Goal: Task Accomplishment & Management: Manage account settings

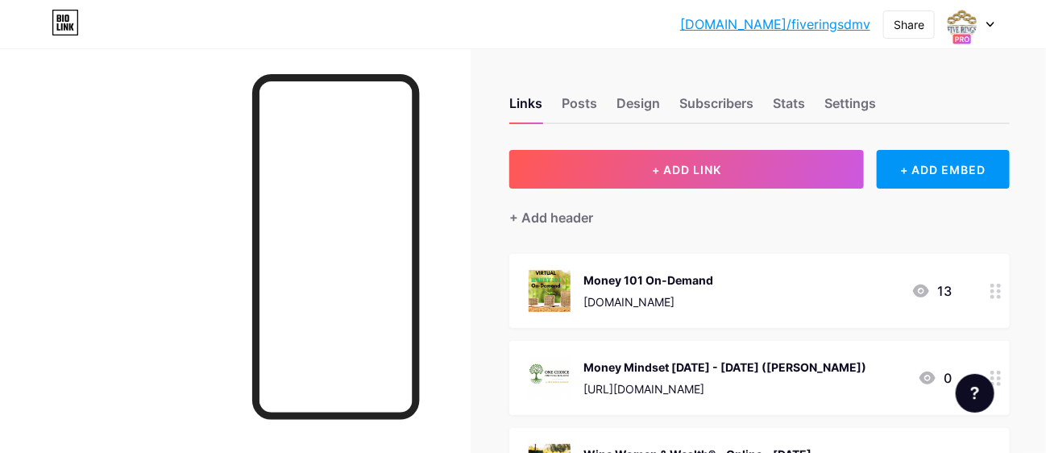
click at [855, 385] on div "[URL][DOMAIN_NAME]" at bounding box center [724, 388] width 283 height 17
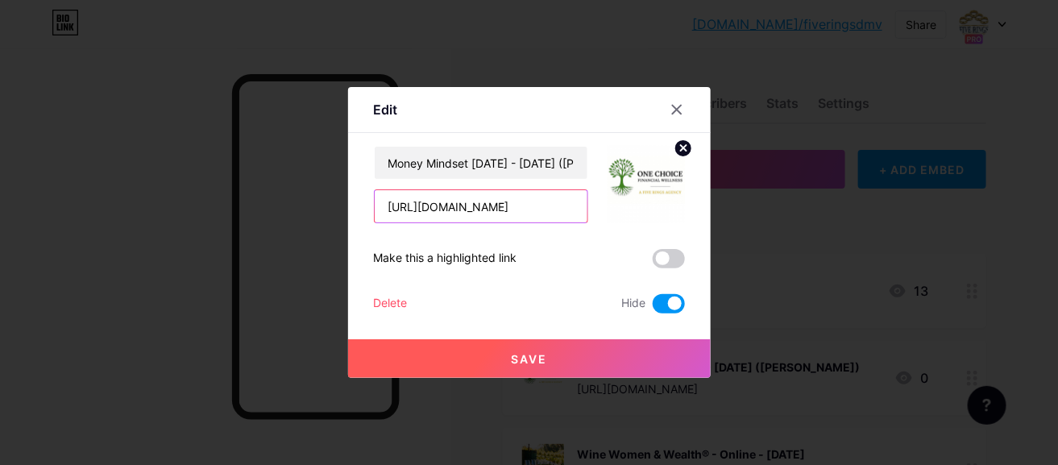
scroll to position [0, 49]
drag, startPoint x: 388, startPoint y: 204, endPoint x: 586, endPoint y: 200, distance: 198.2
click at [586, 200] on input "[URL][DOMAIN_NAME]" at bounding box center [481, 206] width 213 height 32
paste input "636568057163"
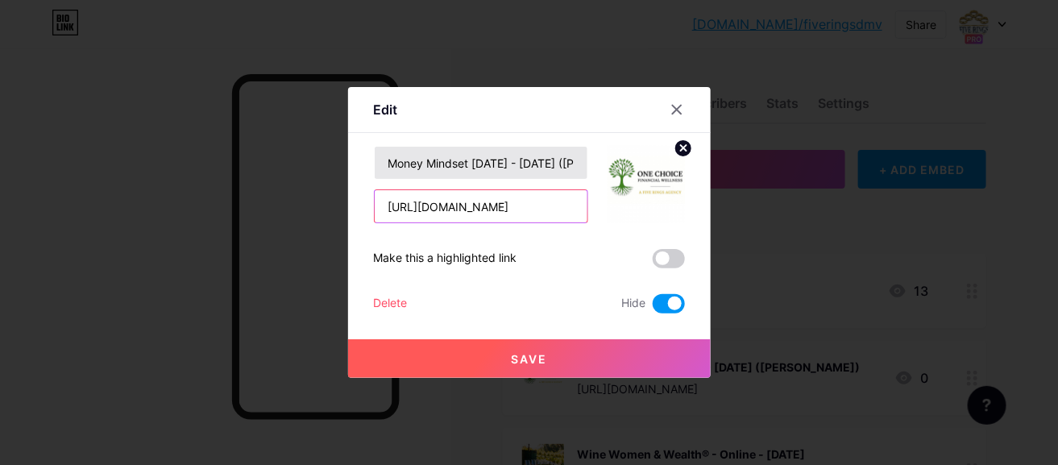
type input "[URL][DOMAIN_NAME]"
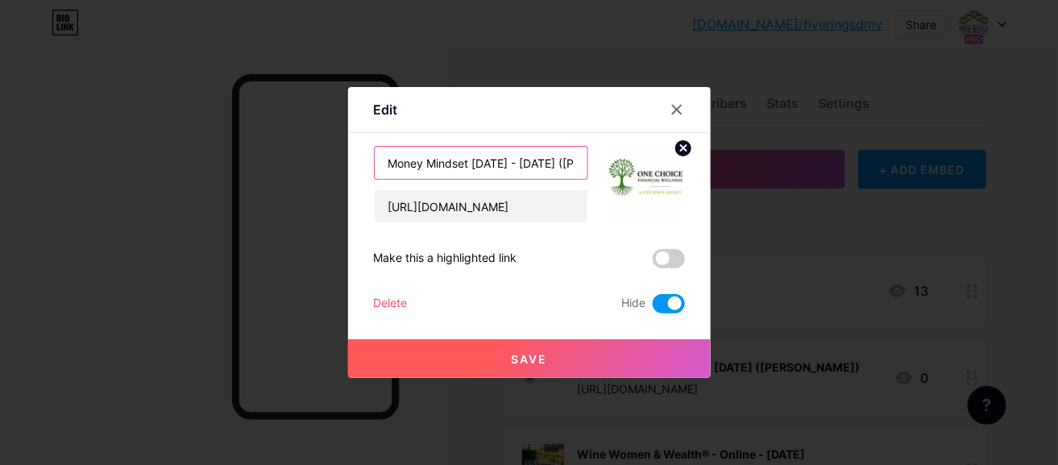
scroll to position [0, 0]
click at [557, 160] on input "Money Mindset [DATE] - [DATE] ([PERSON_NAME])" at bounding box center [481, 163] width 213 height 32
type input "Money Mindset [DATE] - [DATE] ([PERSON_NAME])"
click at [671, 305] on span at bounding box center [669, 303] width 32 height 19
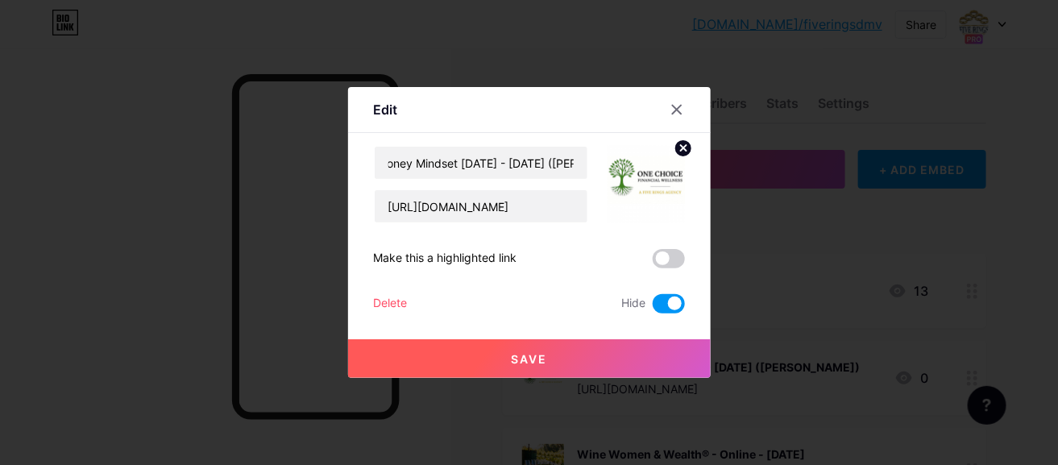
click at [653, 308] on input "checkbox" at bounding box center [653, 308] width 0 height 0
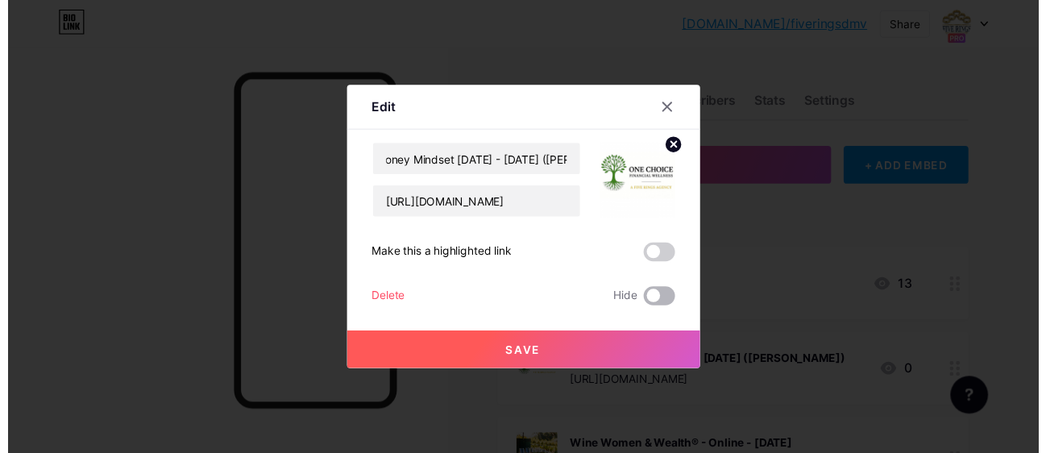
scroll to position [0, 0]
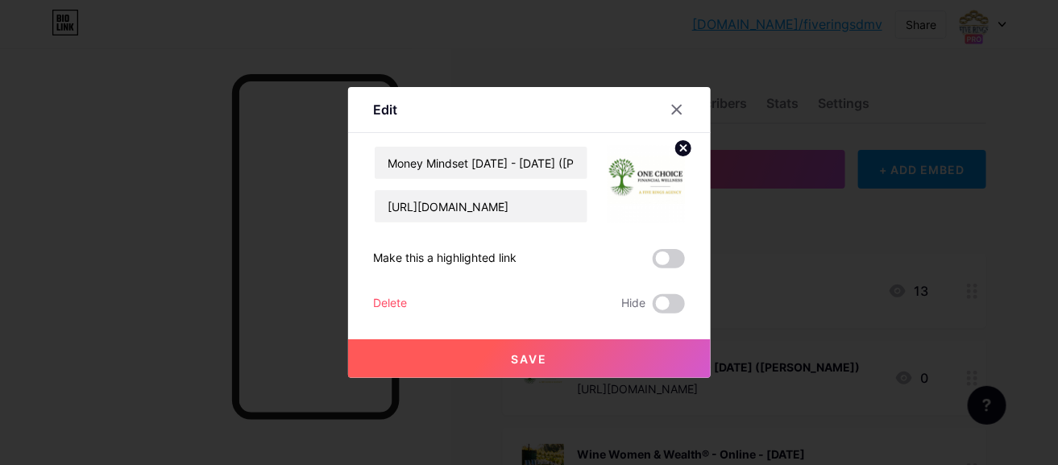
click at [530, 354] on span "Save" at bounding box center [529, 359] width 36 height 14
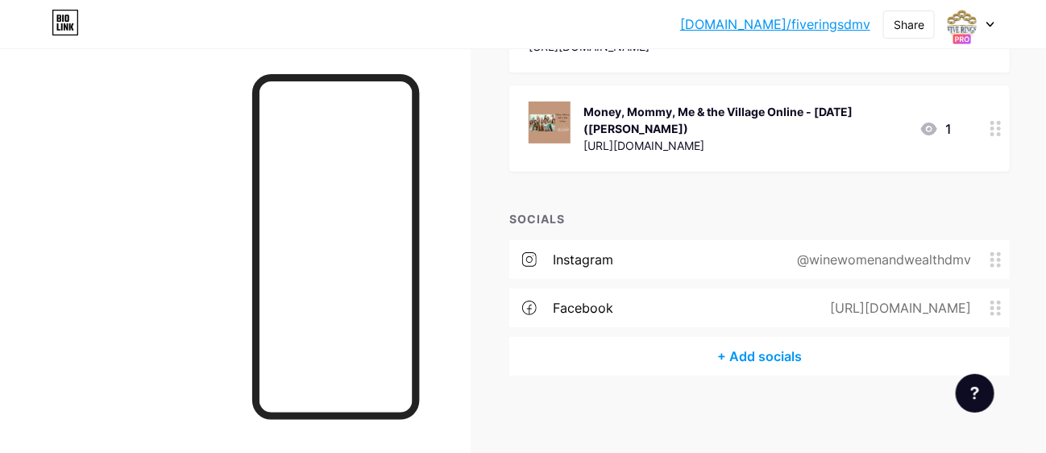
scroll to position [2398, 0]
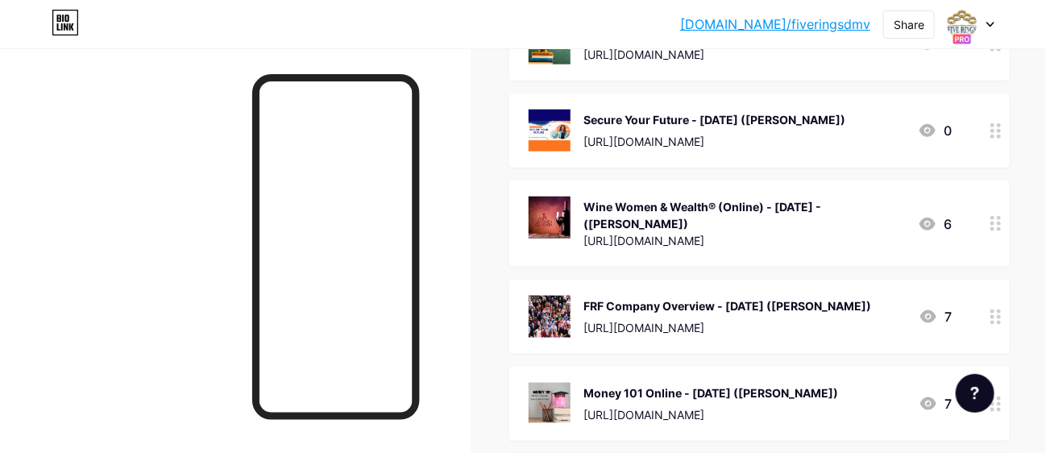
scroll to position [483, 0]
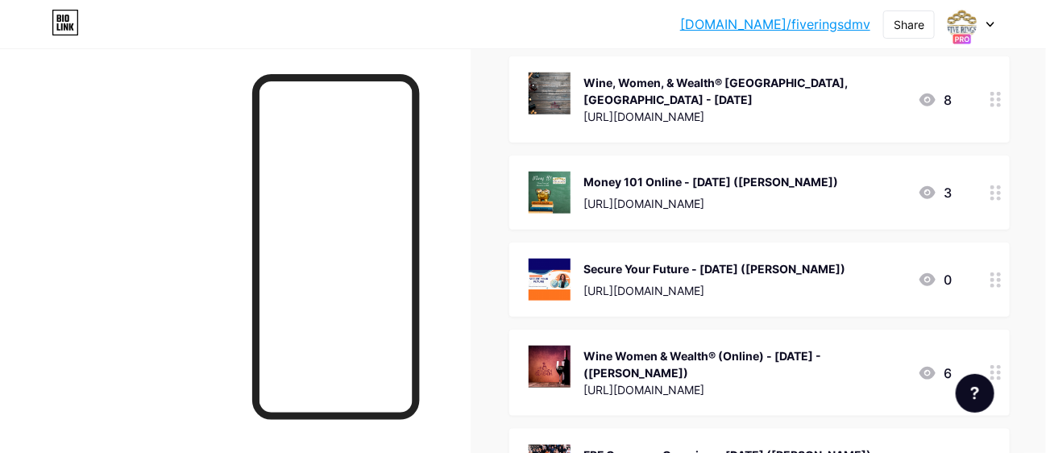
click at [838, 179] on div "Money 101 Online - [DATE] ([PERSON_NAME])" at bounding box center [710, 181] width 255 height 17
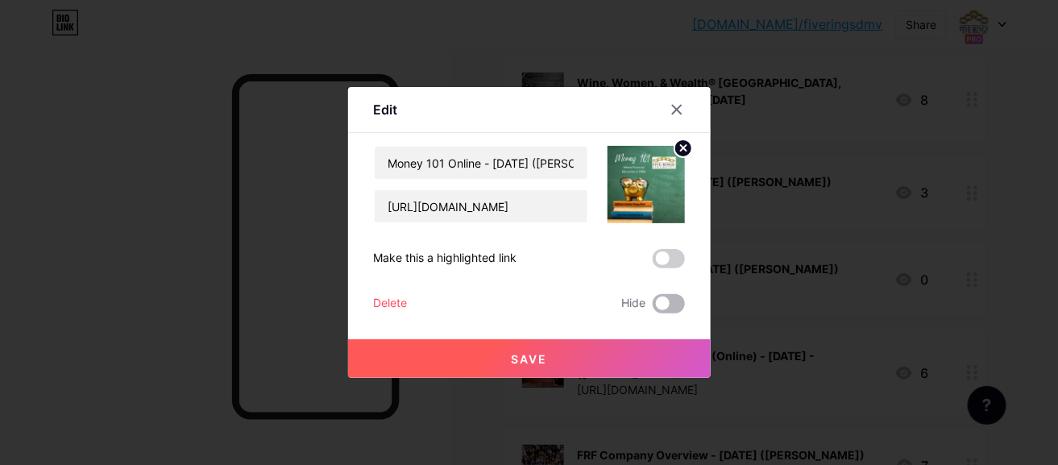
click at [673, 296] on span at bounding box center [669, 303] width 32 height 19
click at [653, 308] on input "checkbox" at bounding box center [653, 308] width 0 height 0
click at [541, 357] on span "Save" at bounding box center [529, 359] width 36 height 14
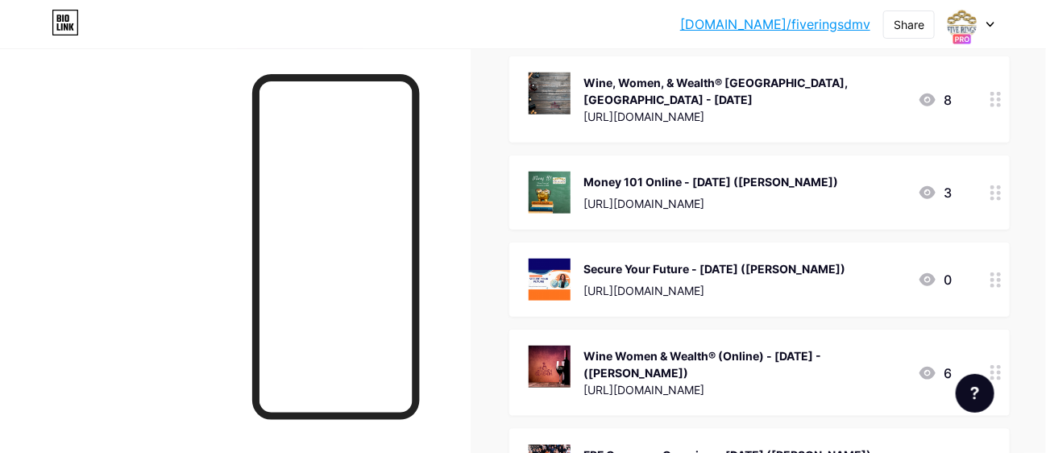
click at [845, 277] on div "Secure Your Future - [DATE] ([PERSON_NAME]) [URL][DOMAIN_NAME] 0" at bounding box center [739, 280] width 423 height 42
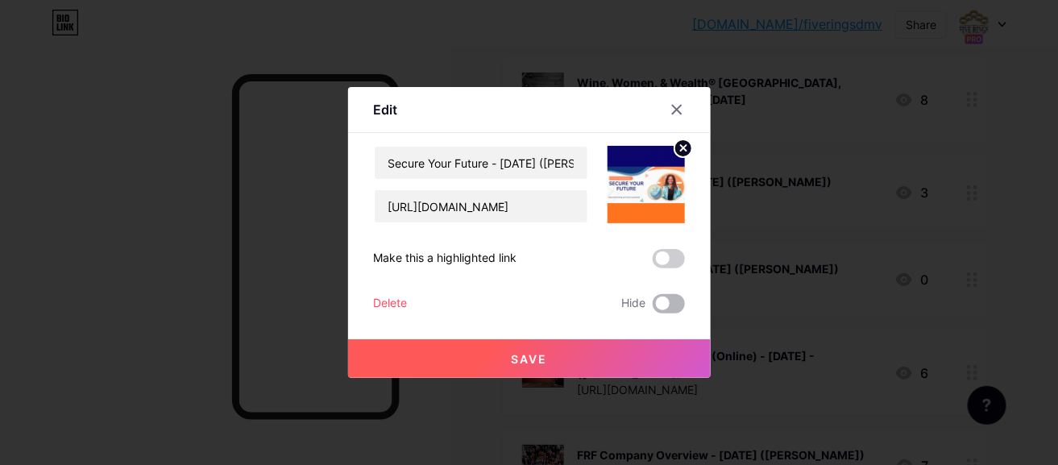
click at [654, 306] on span at bounding box center [669, 303] width 32 height 19
click at [653, 308] on input "checkbox" at bounding box center [653, 308] width 0 height 0
click at [517, 356] on span "Save" at bounding box center [529, 359] width 36 height 14
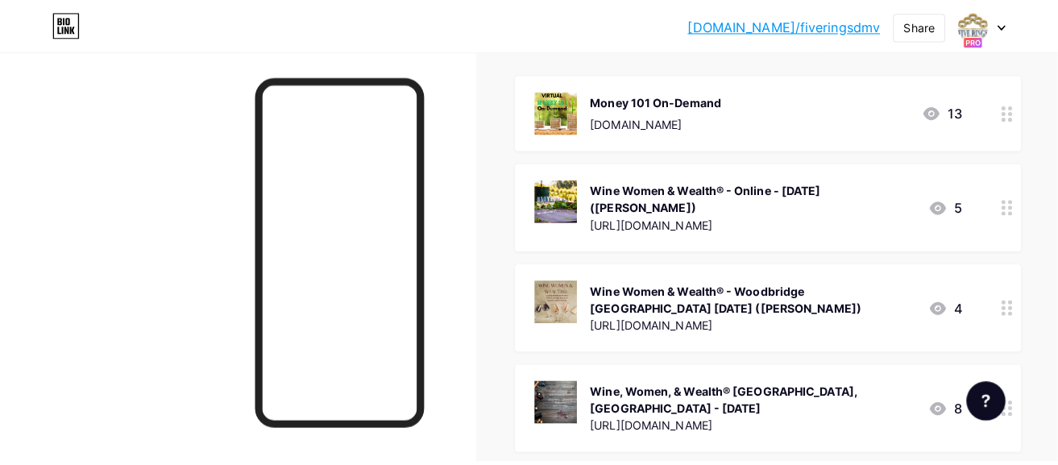
scroll to position [160, 0]
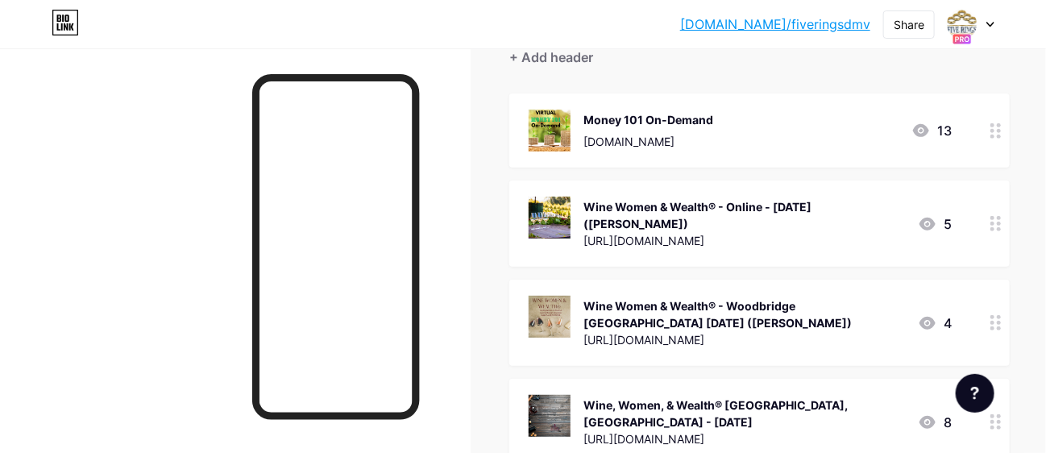
click at [757, 218] on div "Wine Women & Wealth® - Online - [DATE] ([PERSON_NAME])" at bounding box center [743, 215] width 321 height 34
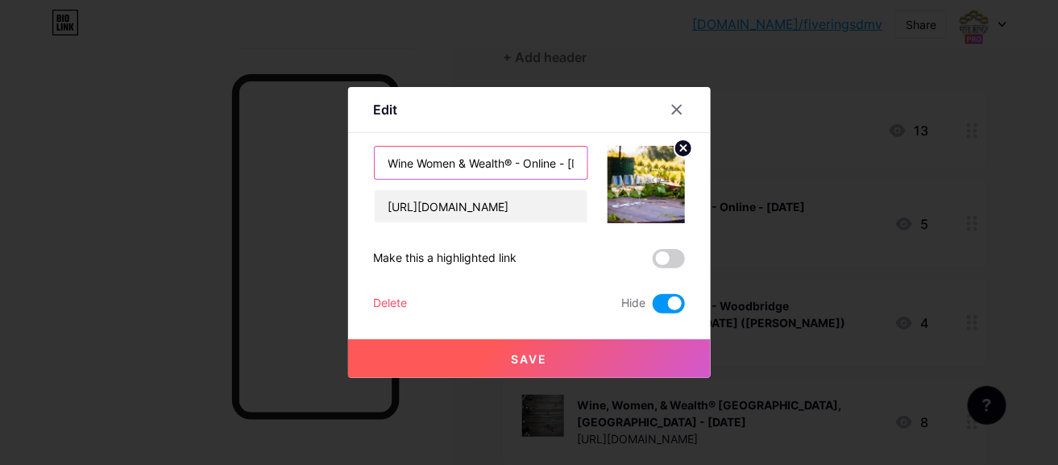
click at [508, 157] on input "Wine Women & Wealth® - Online - [DATE] ([PERSON_NAME])" at bounding box center [481, 163] width 213 height 32
click at [479, 158] on input "Wine Women & Wealth® - Online - [DATE] ([PERSON_NAME])" at bounding box center [481, 163] width 213 height 32
click at [465, 160] on input "Wine Women & Wealth® - Online - [DATE] ([PERSON_NAME])" at bounding box center [481, 163] width 213 height 32
type input "Wine Women & Wealth® - Online - [DATE] ([PERSON_NAME])"
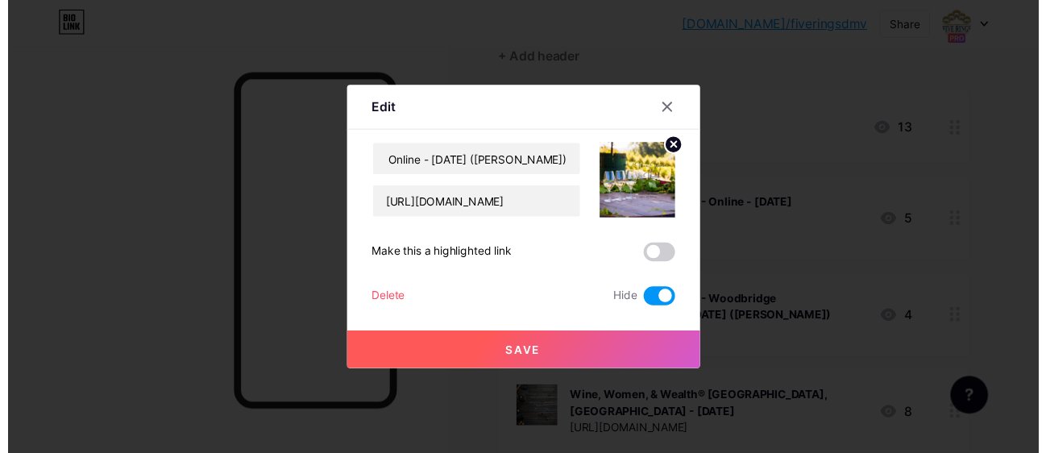
scroll to position [0, 0]
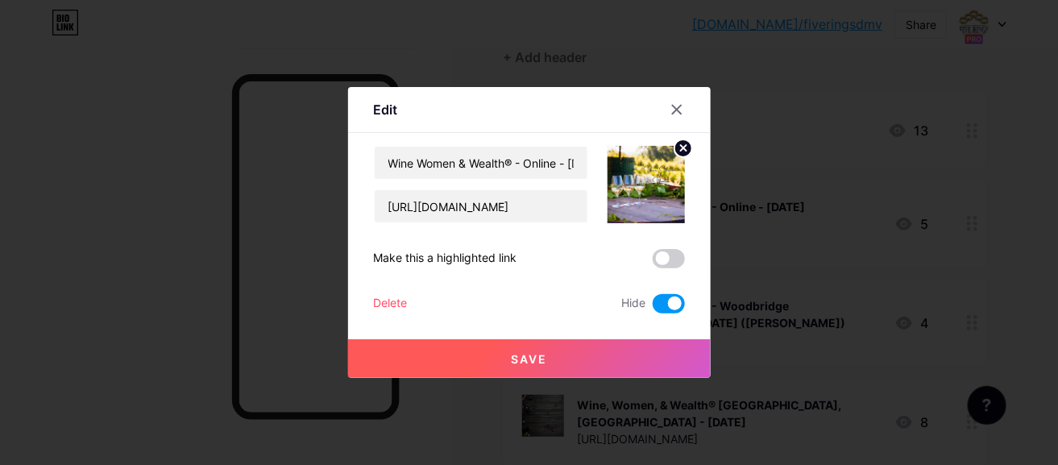
click at [667, 304] on span at bounding box center [669, 303] width 32 height 19
click at [653, 308] on input "checkbox" at bounding box center [653, 308] width 0 height 0
click at [528, 360] on span "Save" at bounding box center [529, 359] width 36 height 14
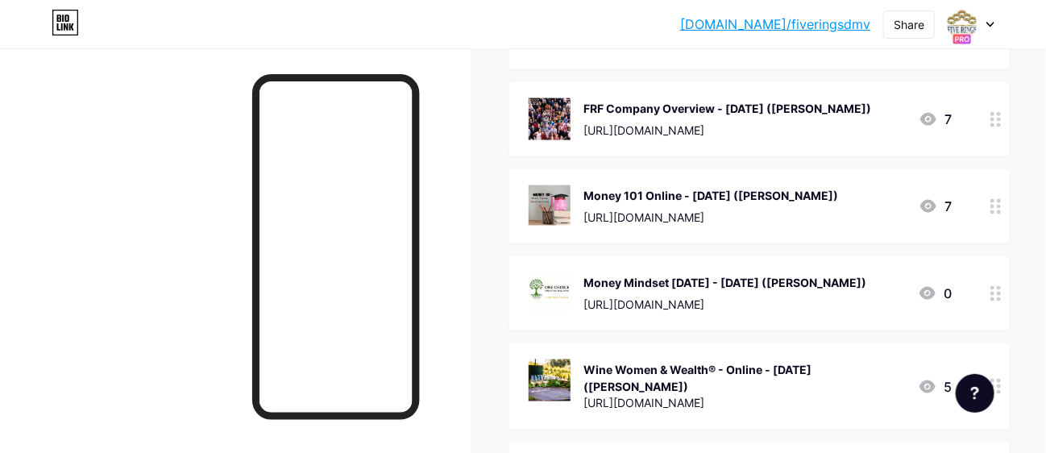
scroll to position [724, 0]
